Goal: Answer question/provide support

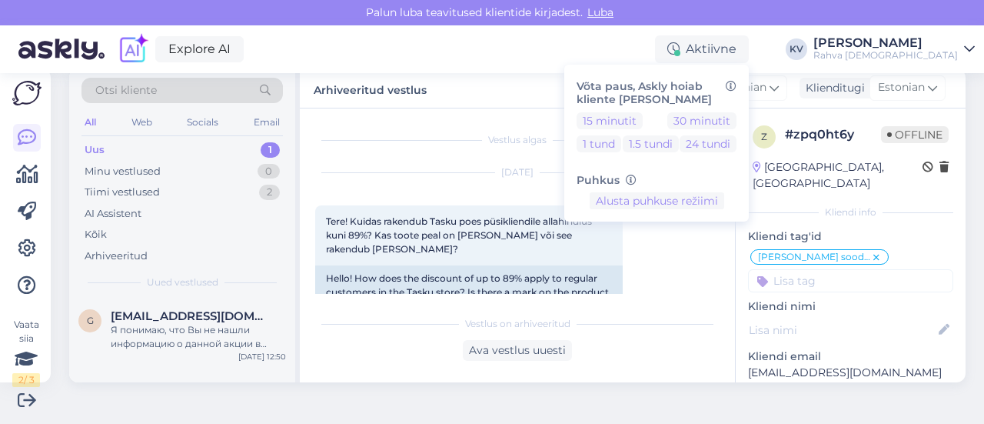
scroll to position [255, 0]
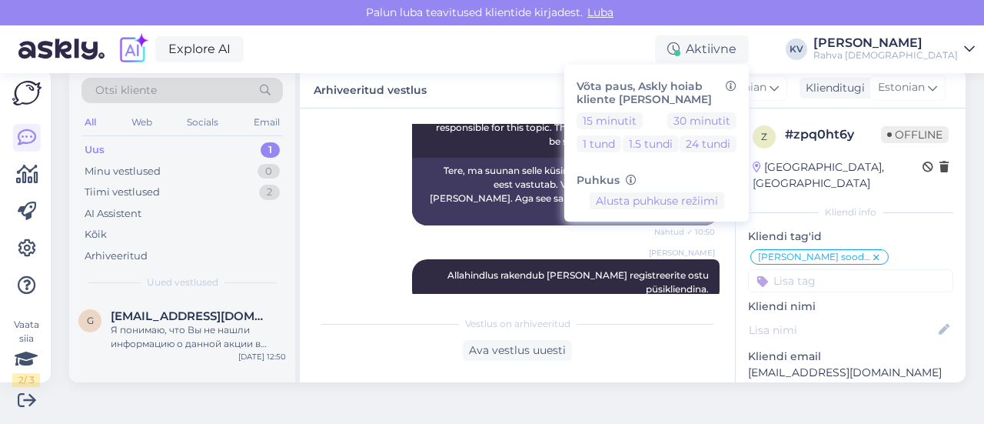
click at [165, 140] on div "Uus 1" at bounding box center [182, 150] width 201 height 22
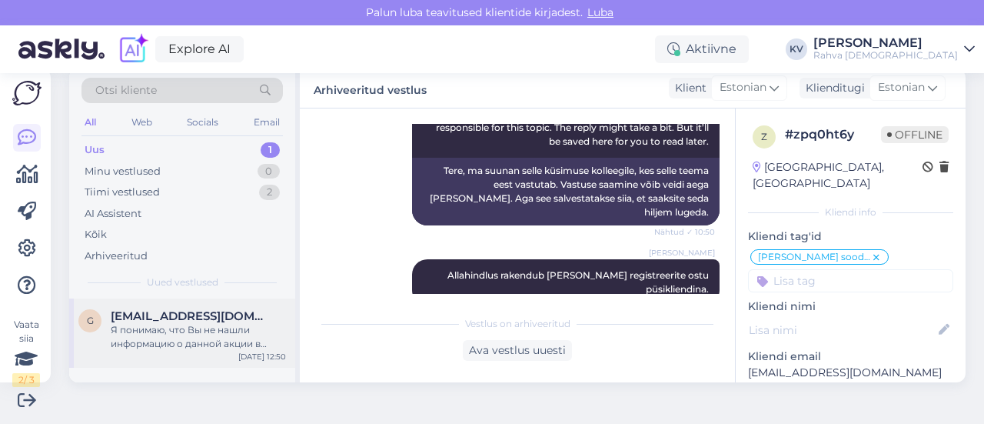
click at [162, 333] on div "Я понимаю, что Вы не нашли информацию о данной акции в указанном разделе. Я пер…" at bounding box center [198, 337] width 175 height 28
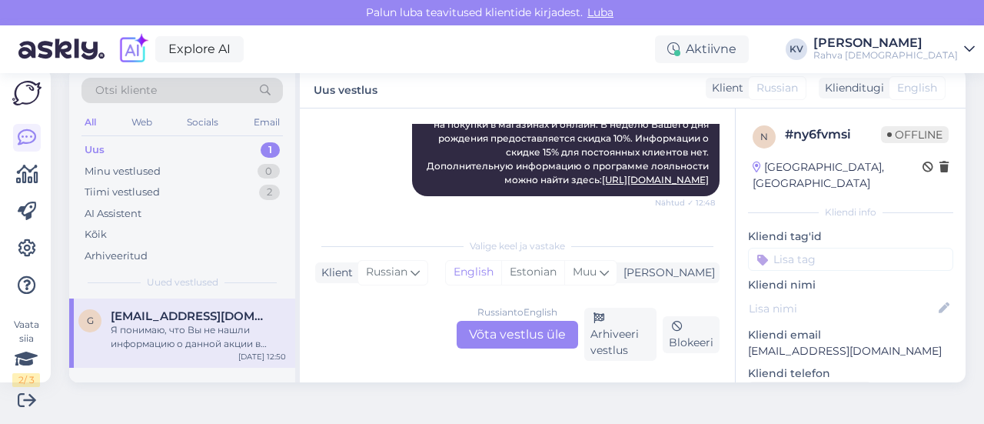
scroll to position [385, 0]
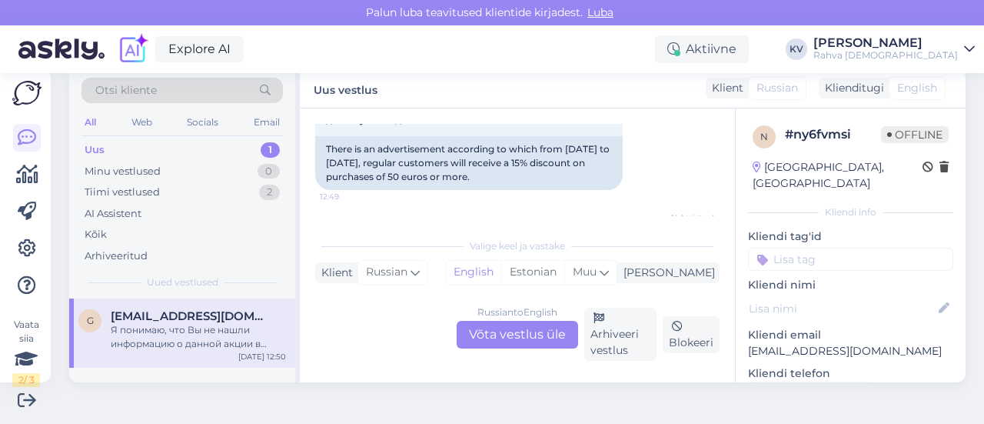
click at [482, 343] on div "Russian to English Võta vestlus üle" at bounding box center [518, 335] width 122 height 28
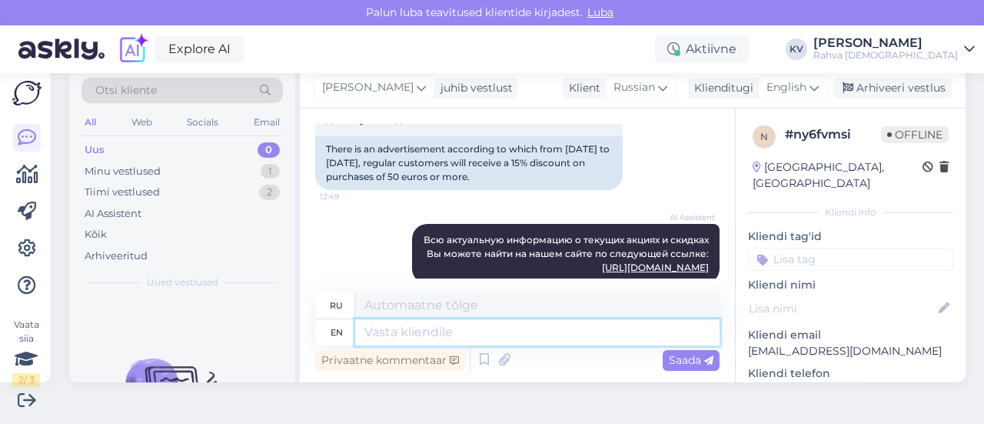
click at [481, 341] on textarea at bounding box center [537, 332] width 365 height 26
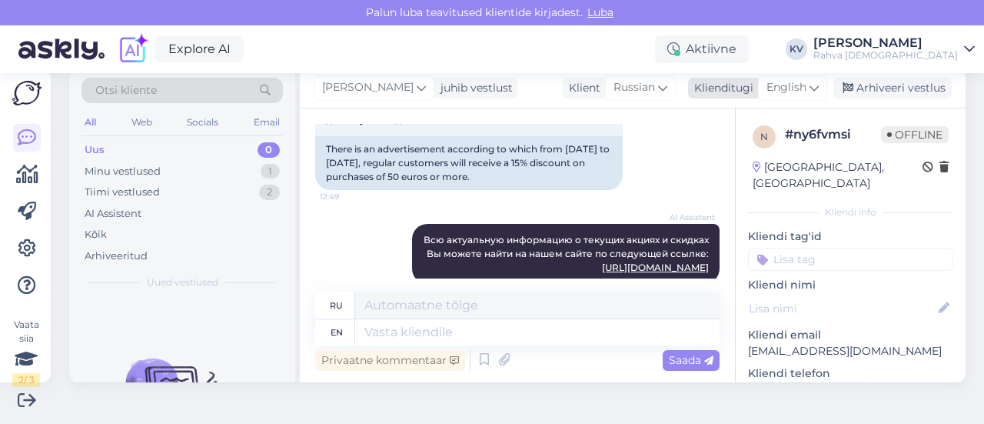
click at [776, 97] on div "English" at bounding box center [792, 87] width 69 height 25
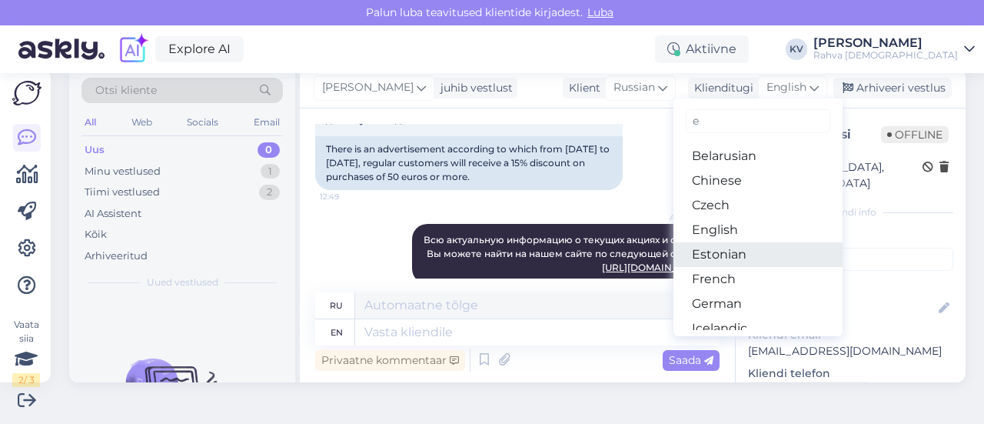
type input "e"
click at [716, 258] on link "Estonian" at bounding box center [758, 254] width 169 height 25
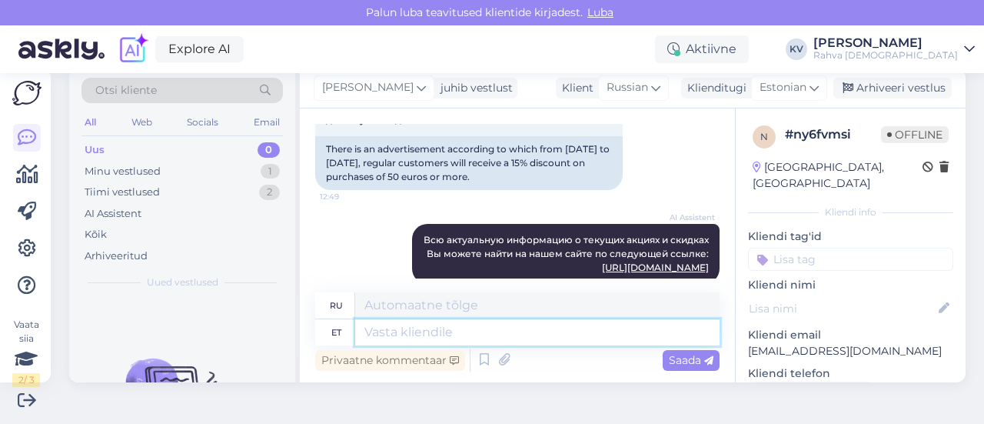
click at [398, 336] on textarea at bounding box center [537, 332] width 365 height 26
type textarea "Antud"
type textarea "Данный"
type textarea "Antud kampaania keht"
type textarea "Эта кампания"
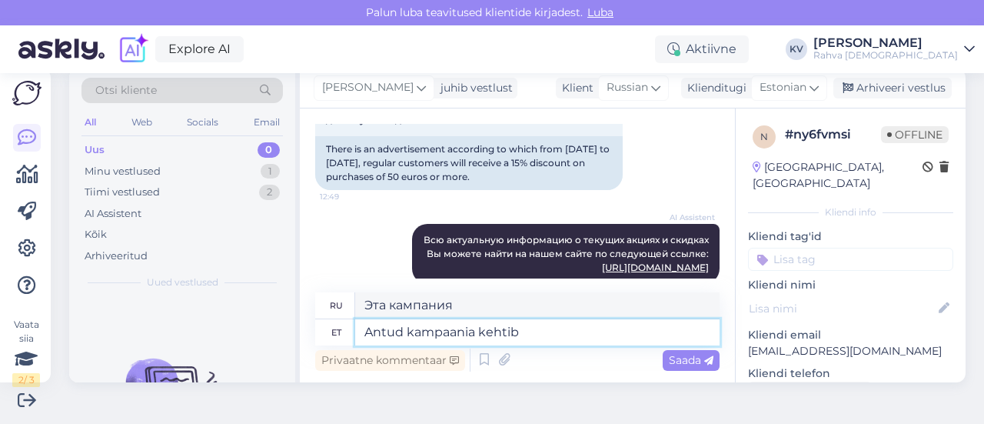
type textarea "Antud kampaania kehtib"
type textarea "Эта кампания действительна"
type textarea "Antud kampaania kehtib ainult Vi"
type textarea "Эта кампания действительна только"
type textarea "Antud kampaania kehtib ainult Viru KE"
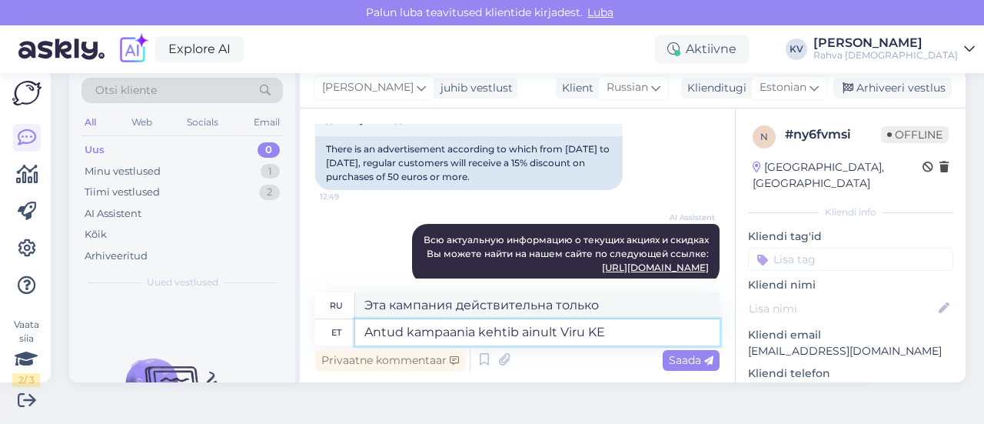
type textarea "Эта кампания действительна только в [GEOGRAPHIC_DATA]."
type textarea "Antud kampaania kehtib ainult Viru Keskuse Rah"
type textarea "Данная акция действует только в торговом центре [GEOGRAPHIC_DATA]."
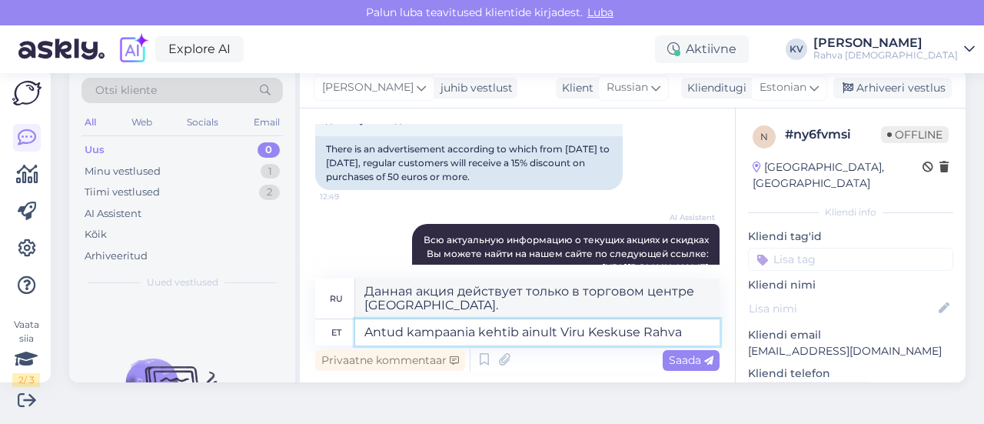
type textarea "Antud kampaania kehtib ainult Viru Keskuse Rahva"
type textarea "Эта кампания действительна только для Viru Keskus Rahva."
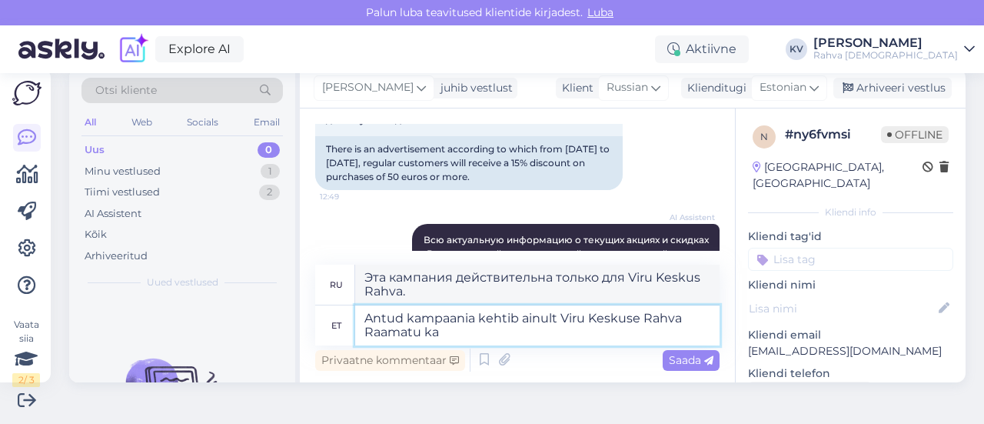
type textarea "Antud kampaania kehtib ainult Viru Keskuse Rahva Raamatu kau"
type textarea "Эта акция действительна только для библиотеки Viru Keskus Rahva Raamat."
type textarea "Antud kampaania kehtib ainult Viru Keskuse Rahva Raamatu kaupluses koha"
type textarea "Эта акция действительна только в магазине Rahva [DEMOGRAPHIC_DATA] в [GEOGRAPHI…"
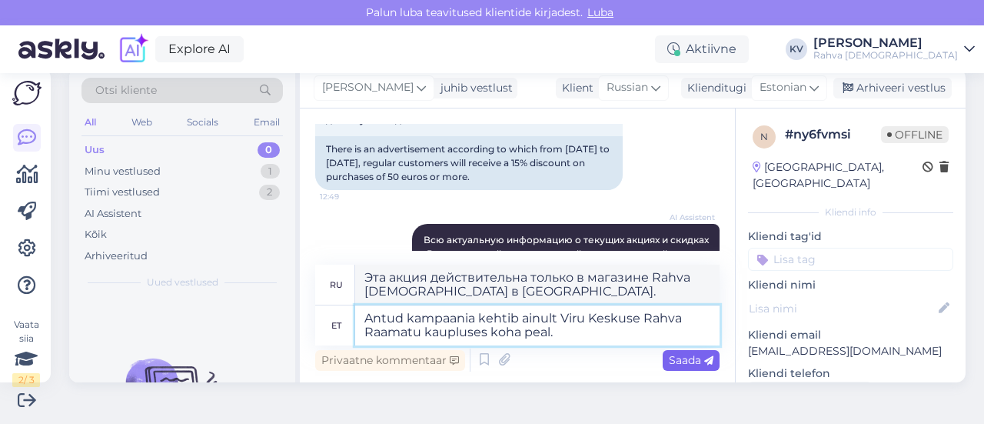
type textarea "Antud kampaania kehtib ainult Viru Keskuse Rahva Raamatu kaupluses koha peal."
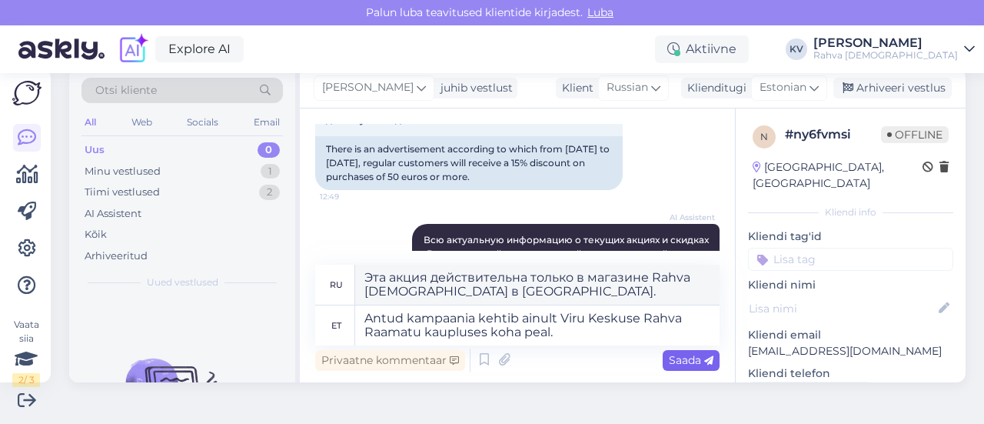
click at [673, 367] on div "Saada" at bounding box center [691, 360] width 57 height 21
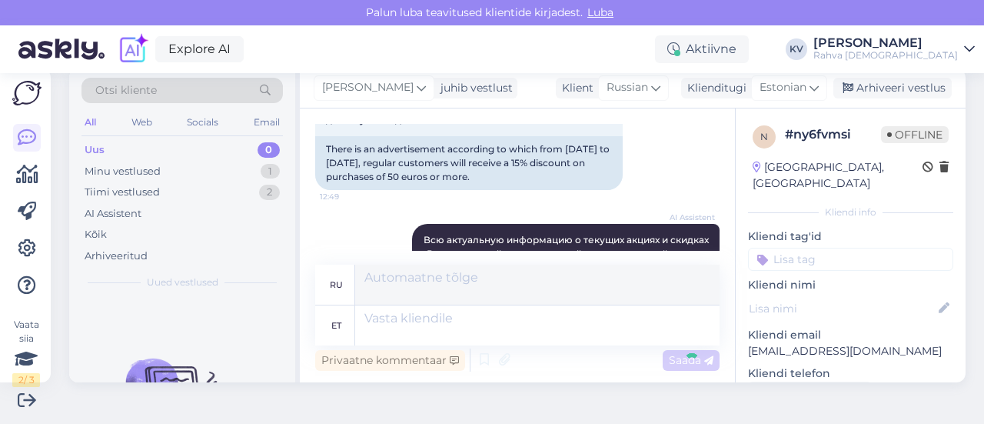
scroll to position [740, 0]
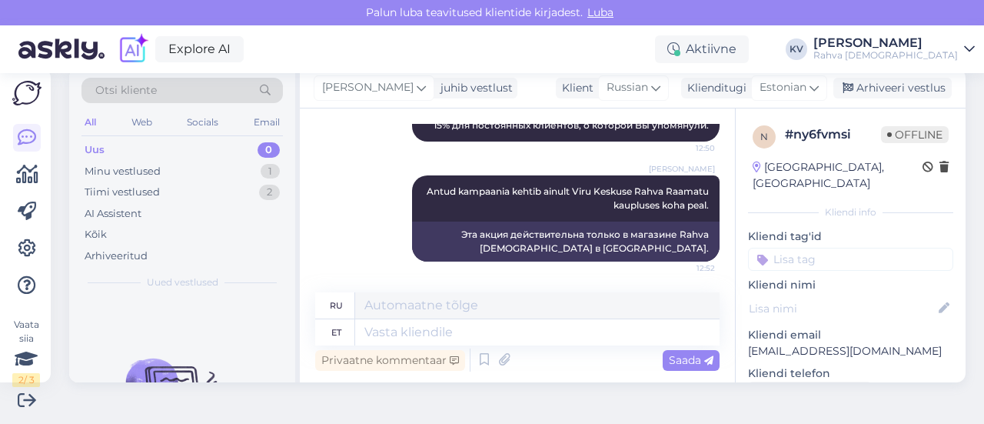
click at [808, 248] on input at bounding box center [850, 259] width 205 height 23
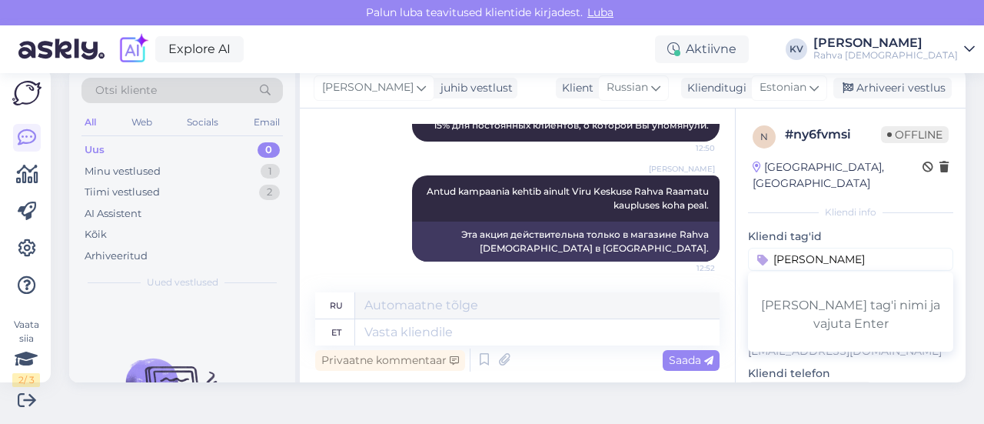
type input "[PERSON_NAME]"
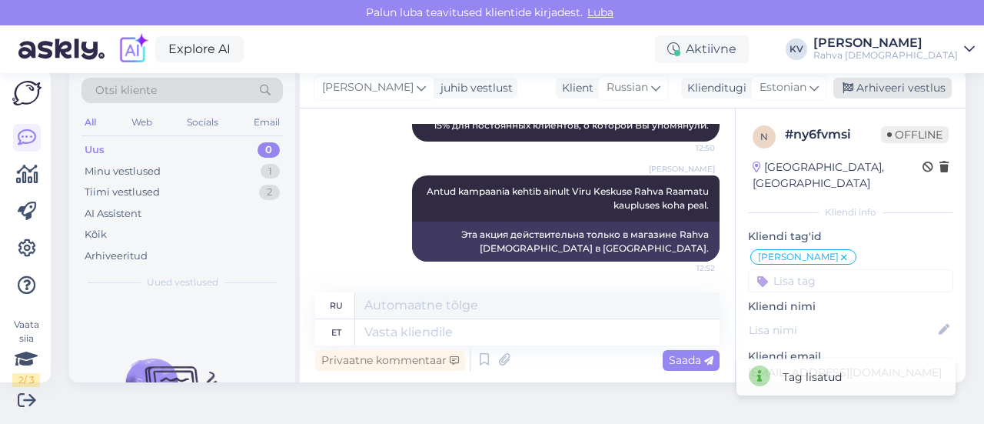
click at [885, 95] on div "Arhiveeri vestlus" at bounding box center [893, 88] width 118 height 21
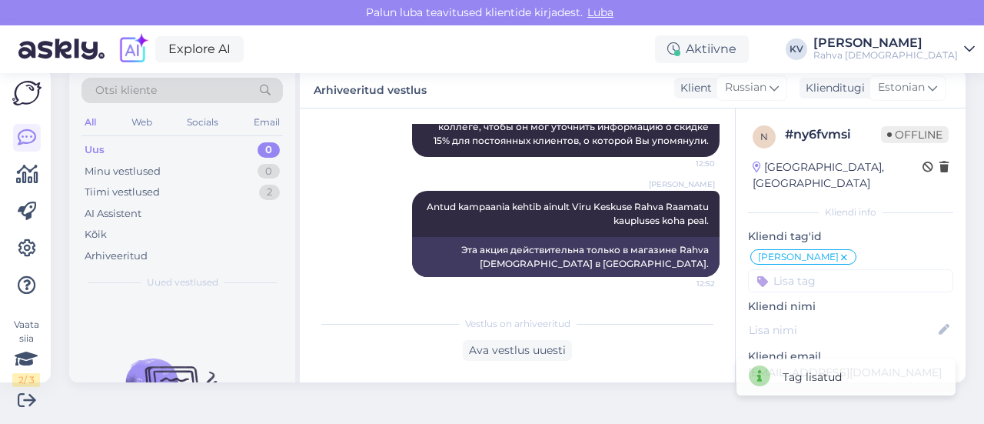
scroll to position [724, 0]
click at [136, 141] on div "Uus 0" at bounding box center [182, 150] width 201 height 22
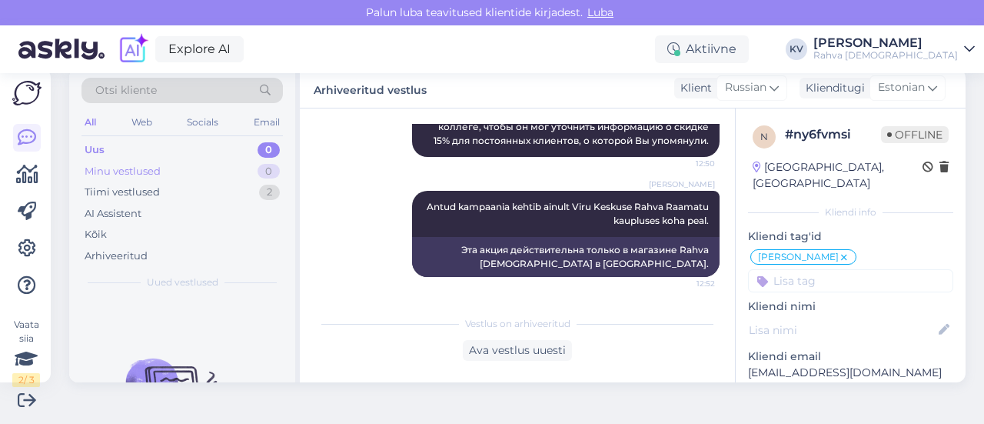
click at [148, 172] on div "Minu vestlused" at bounding box center [123, 171] width 76 height 15
click at [152, 150] on div "Uus 0" at bounding box center [182, 150] width 201 height 22
click at [749, 57] on div "Aktiivne" at bounding box center [702, 49] width 94 height 28
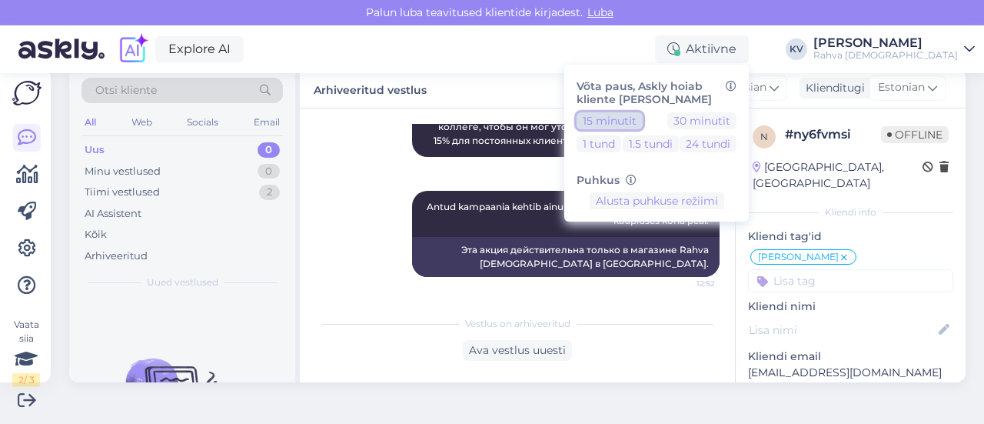
click at [643, 124] on button "15 minutit" at bounding box center [610, 120] width 66 height 17
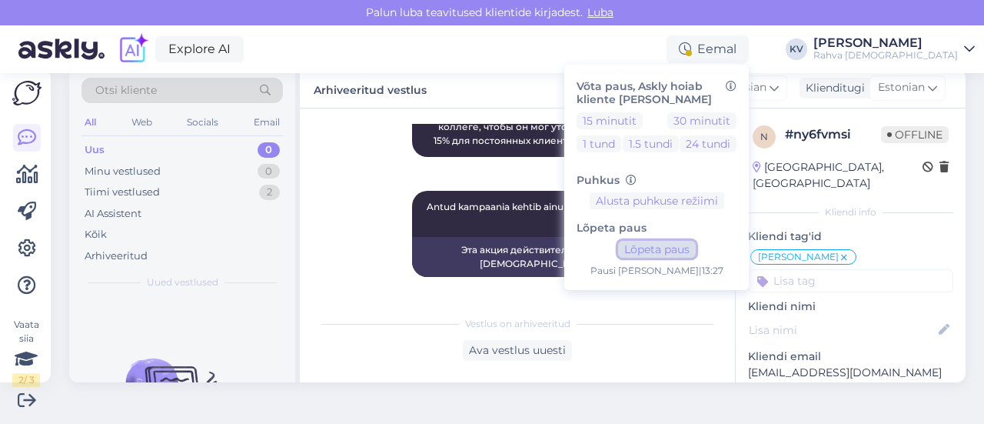
click at [696, 252] on button "Lõpeta paus" at bounding box center [657, 249] width 78 height 17
